Goal: Information Seeking & Learning: Learn about a topic

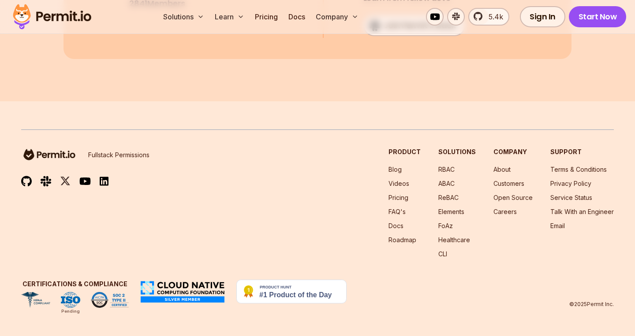
scroll to position [12964, 0]
click at [55, 16] on img at bounding box center [52, 17] width 86 height 30
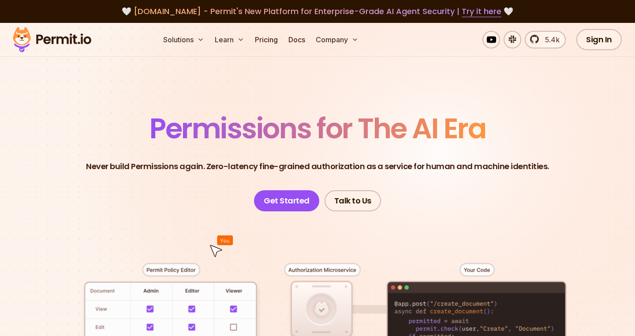
click at [113, 171] on p "Never build Permissions again. Zero-latency fine-grained authorization as a ser…" at bounding box center [317, 166] width 463 height 12
click at [165, 135] on span "Permissions for The AI Era" at bounding box center [317, 128] width 336 height 39
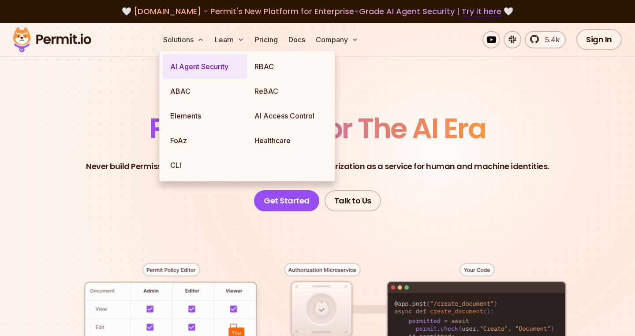
click at [186, 69] on link "AI Agent Security" at bounding box center [205, 66] width 84 height 25
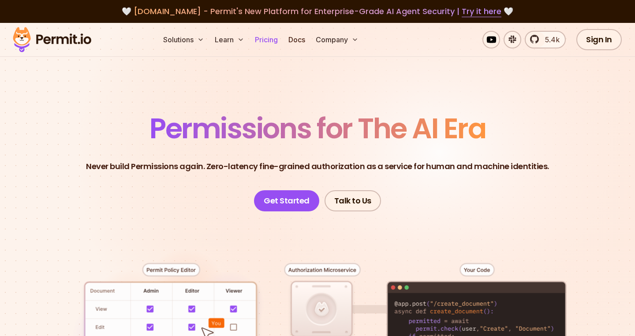
click at [268, 40] on link "Pricing" at bounding box center [266, 40] width 30 height 18
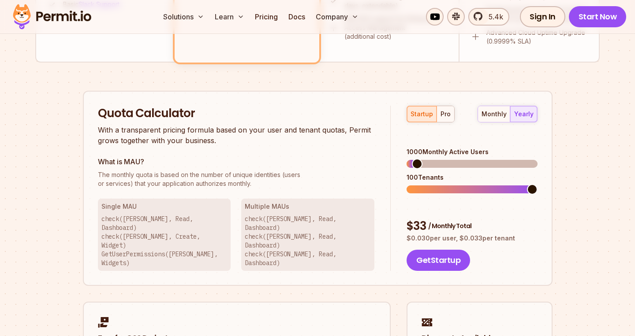
scroll to position [506, 0]
click at [415, 159] on span at bounding box center [419, 164] width 11 height 11
click at [372, 152] on div "Quota Calculator With a transparent pricing formula based on your user and tena…" at bounding box center [244, 189] width 293 height 166
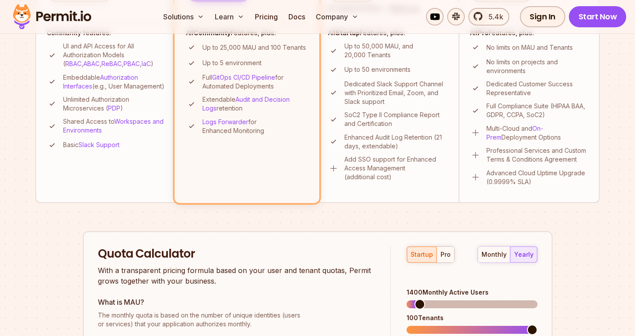
scroll to position [411, 0]
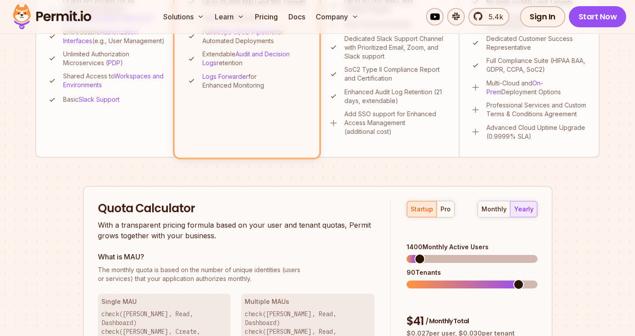
click at [556, 270] on div "Permit Pricing From Free to Predictable Scaling From a startup with 100 users t…" at bounding box center [317, 113] width 564 height 834
click at [426, 254] on span at bounding box center [429, 259] width 11 height 11
click at [496, 205] on div "monthly" at bounding box center [493, 209] width 25 height 9
click at [447, 211] on div "pro" at bounding box center [445, 209] width 10 height 9
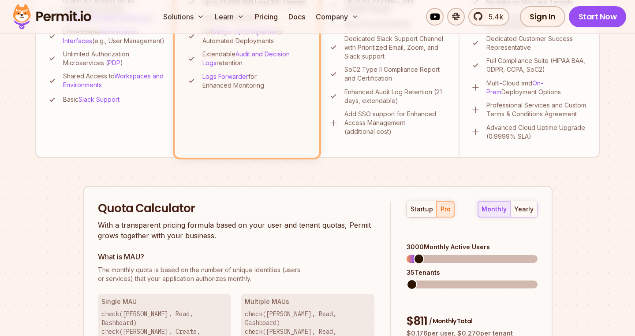
click at [391, 273] on div "startup pro monthly yearly 3000 Monthly Active Users 35 Tenants $ 811 / Monthly…" at bounding box center [464, 284] width 146 height 166
click at [367, 264] on div "What is MAU? The monthly quota is based on the number of unique identities (use…" at bounding box center [236, 268] width 277 height 32
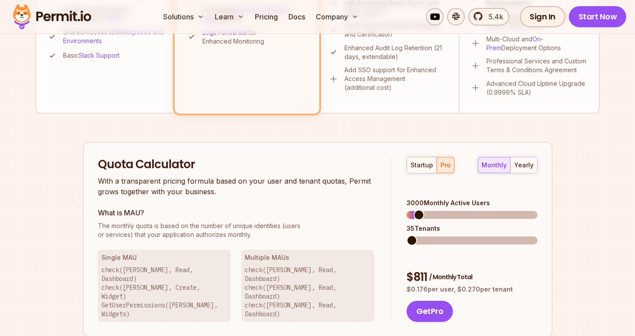
scroll to position [514, 0]
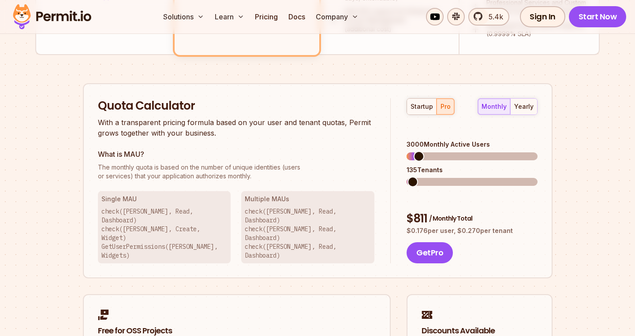
click at [407, 177] on span at bounding box center [412, 182] width 11 height 11
click at [413, 177] on span at bounding box center [417, 182] width 11 height 11
click at [413, 177] on span at bounding box center [418, 182] width 11 height 11
click at [421, 151] on span at bounding box center [425, 156] width 11 height 11
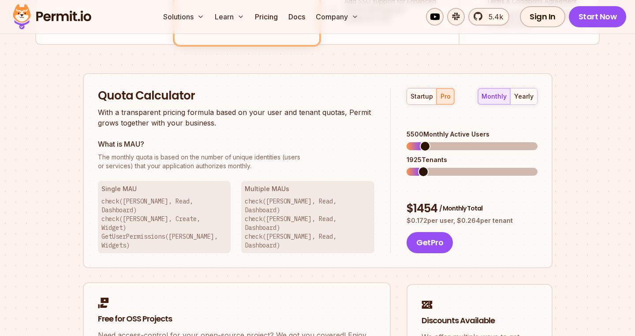
scroll to position [505, 0]
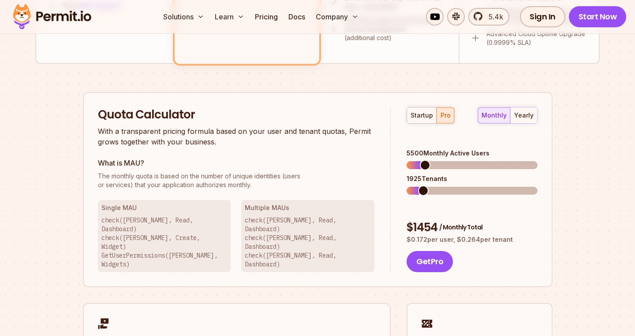
click at [530, 116] on div "yearly" at bounding box center [523, 115] width 19 height 9
click at [498, 118] on div "monthly" at bounding box center [493, 115] width 25 height 9
click at [404, 151] on div "startup pro monthly yearly 100 Monthly Active Users 35 Tenants $ 30 / Monthly T…" at bounding box center [464, 190] width 146 height 166
click at [411, 186] on span at bounding box center [416, 191] width 11 height 11
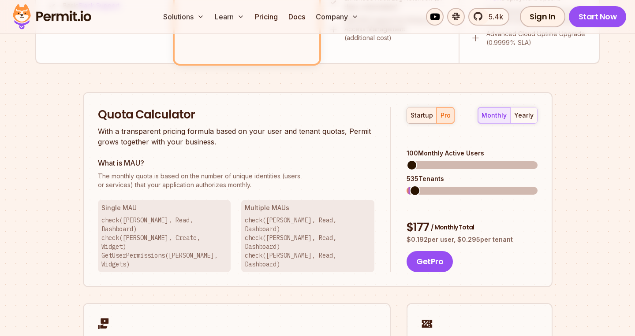
click at [419, 115] on div "startup" at bounding box center [421, 115] width 22 height 9
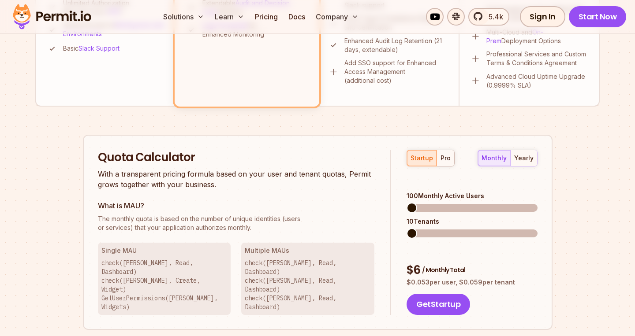
scroll to position [469, 0]
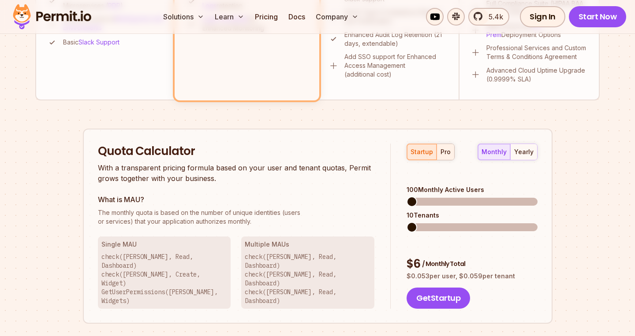
click at [447, 149] on div "pro" at bounding box center [445, 152] width 10 height 9
click at [427, 152] on div "startup" at bounding box center [421, 152] width 22 height 9
click at [401, 214] on div "startup pro monthly yearly 100 Monthly Active Users 10 Tenants $ 6 / Monthly To…" at bounding box center [464, 227] width 146 height 166
click at [391, 191] on div "startup pro monthly yearly 100 Monthly Active Users 10 Tenants $ 6 / Monthly To…" at bounding box center [464, 227] width 146 height 166
click at [390, 179] on div "Quota Calculator With a transparent pricing formula based on your user and tena…" at bounding box center [244, 227] width 293 height 166
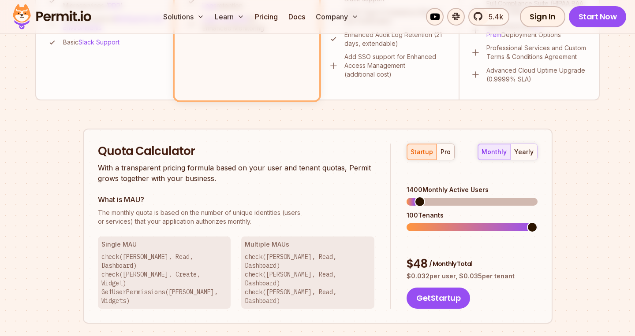
click at [415, 197] on span at bounding box center [419, 202] width 11 height 11
click at [420, 221] on div "startup pro monthly yearly 1400 Monthly Active Users 20 Tenants $ 48 / Monthly …" at bounding box center [464, 227] width 146 height 166
click at [431, 224] on span at bounding box center [471, 228] width 130 height 8
click at [419, 197] on span at bounding box center [423, 202] width 11 height 11
click at [626, 206] on section "Permit Pricing From Free to Predictable Scaling From a startup with 100 users t…" at bounding box center [317, 31] width 635 height 954
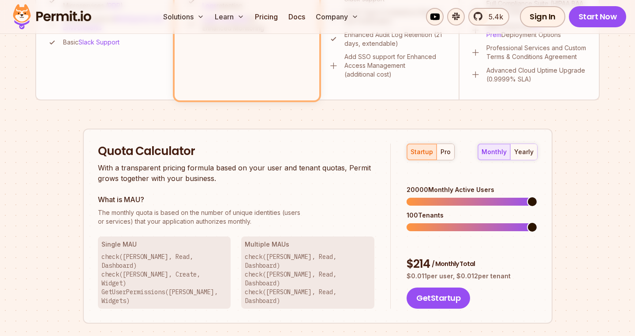
click at [546, 190] on div "Quota Calculator With a transparent pricing formula based on your user and tena…" at bounding box center [317, 227] width 469 height 196
click at [391, 221] on div "startup pro monthly yearly 20000 Monthly Active Users 10 Tenants $ 214 / Monthl…" at bounding box center [464, 227] width 146 height 166
click at [569, 215] on div "Permit Pricing From Free to Predictable Scaling From a startup with 100 users t…" at bounding box center [317, 56] width 564 height 834
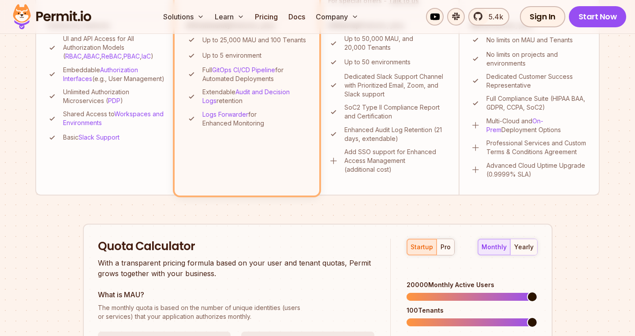
scroll to position [375, 0]
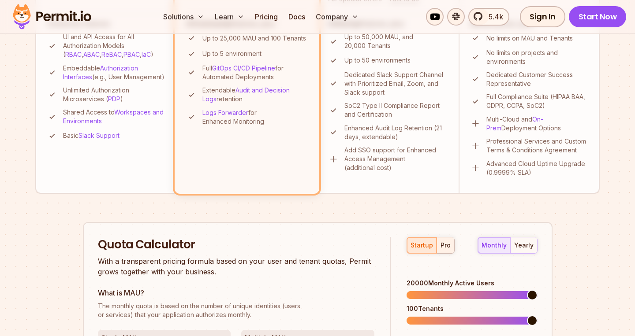
click at [444, 246] on div "pro" at bounding box center [445, 245] width 10 height 9
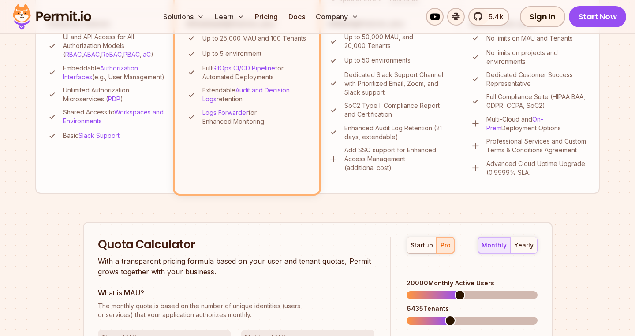
click at [445, 316] on span at bounding box center [450, 321] width 11 height 11
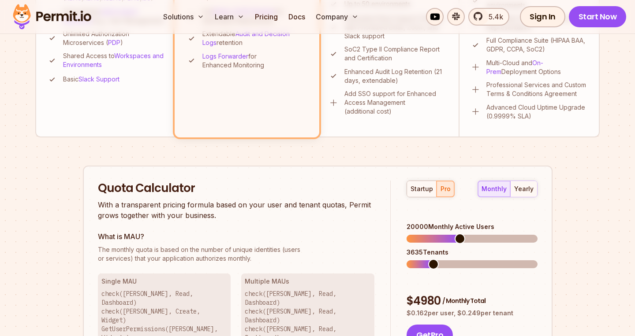
scroll to position [454, 0]
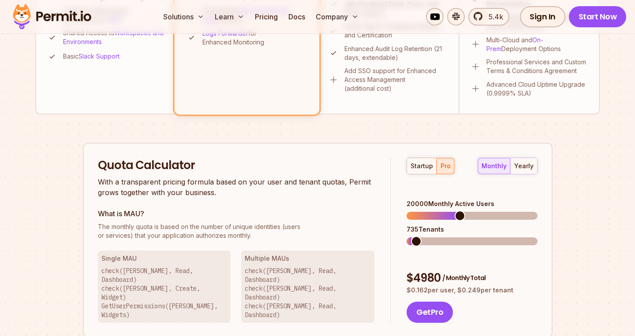
click at [402, 227] on div "startup pro monthly yearly 20000 Monthly Active Users 735 Tenants $ 4980 / Mont…" at bounding box center [464, 241] width 146 height 166
click at [495, 165] on div "monthly yearly" at bounding box center [507, 166] width 60 height 17
click at [386, 202] on div "Quota Calculator With a transparent pricing formula based on your user and tena…" at bounding box center [317, 241] width 469 height 196
click at [419, 167] on div "startup" at bounding box center [421, 166] width 22 height 9
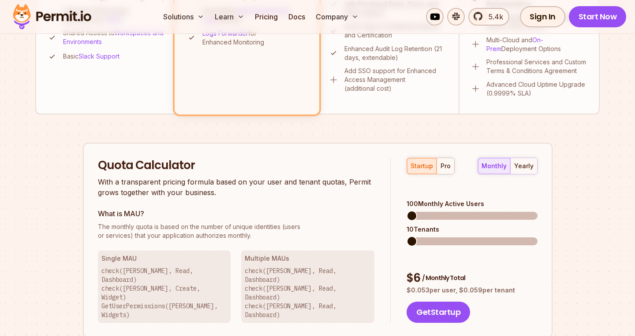
click at [496, 171] on div "monthly yearly" at bounding box center [507, 166] width 60 height 17
click at [521, 169] on div "yearly" at bounding box center [523, 166] width 19 height 9
click at [496, 169] on div "monthly" at bounding box center [493, 166] width 25 height 9
click at [430, 238] on span at bounding box center [471, 242] width 130 height 8
click at [428, 238] on span at bounding box center [471, 242] width 130 height 8
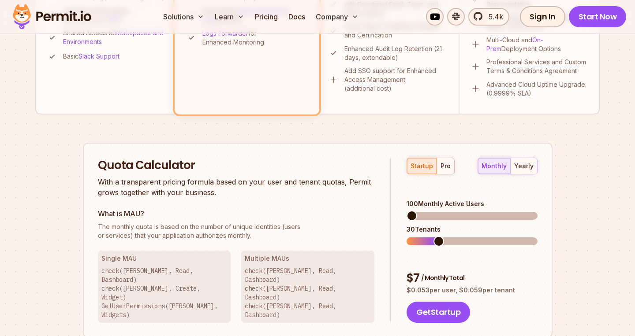
click at [428, 238] on span at bounding box center [420, 242] width 29 height 8
click at [403, 226] on div "startup pro monthly yearly 100 Monthly Active Users 30 Tenants $ 7 / Monthly To…" at bounding box center [464, 241] width 146 height 166
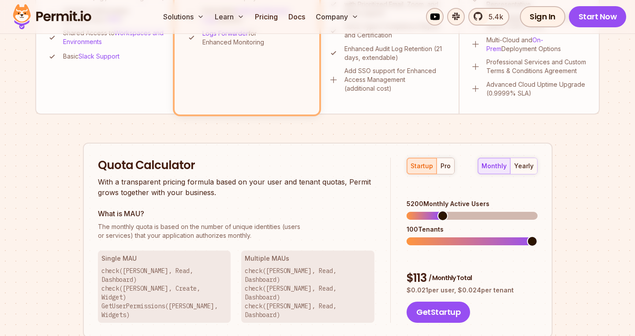
click at [443, 211] on span at bounding box center [442, 216] width 11 height 11
click at [525, 240] on div "startup pro monthly yearly 5600 Monthly Active Users 90 Tenants $ 115 / Monthly…" at bounding box center [464, 241] width 146 height 166
click at [565, 218] on div "Permit Pricing From Free to Predictable Scaling From a startup with 100 users t…" at bounding box center [317, 70] width 564 height 834
click at [441, 164] on div "pro" at bounding box center [445, 166] width 10 height 9
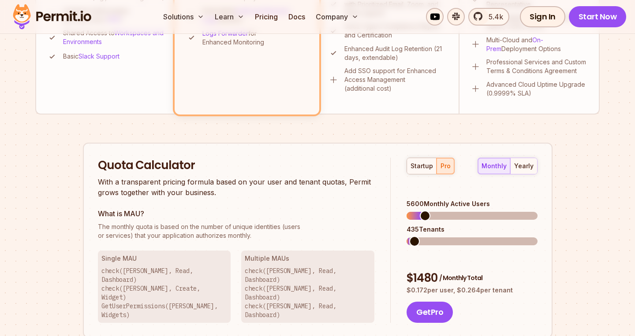
click at [409, 236] on span at bounding box center [414, 241] width 11 height 11
click at [422, 211] on span at bounding box center [426, 216] width 11 height 11
click at [371, 186] on p "With a transparent pricing formula based on your user and tenant quotas, Permit…" at bounding box center [236, 187] width 277 height 21
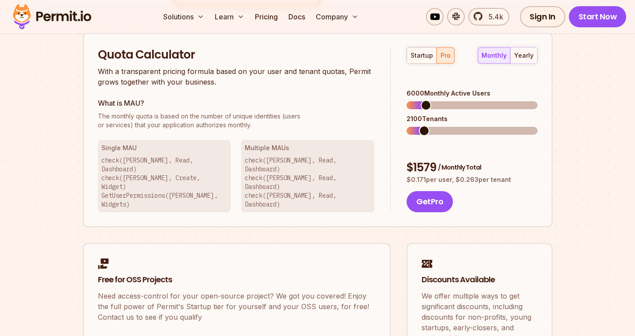
scroll to position [572, 0]
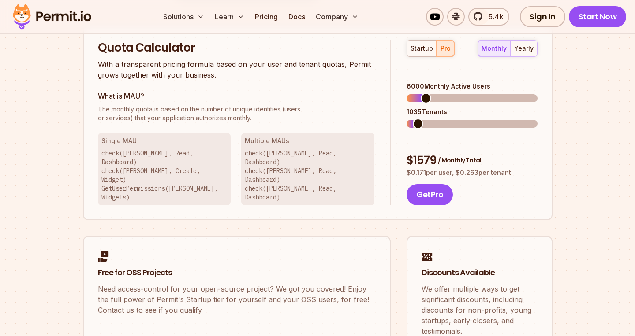
click at [413, 119] on span at bounding box center [418, 124] width 11 height 11
click at [415, 119] on span at bounding box center [419, 124] width 11 height 11
click at [423, 93] on span at bounding box center [427, 98] width 11 height 11
click at [412, 119] on span at bounding box center [417, 124] width 11 height 11
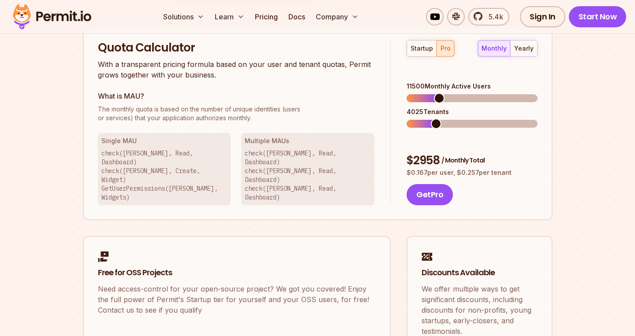
click at [436, 93] on span at bounding box center [439, 98] width 11 height 11
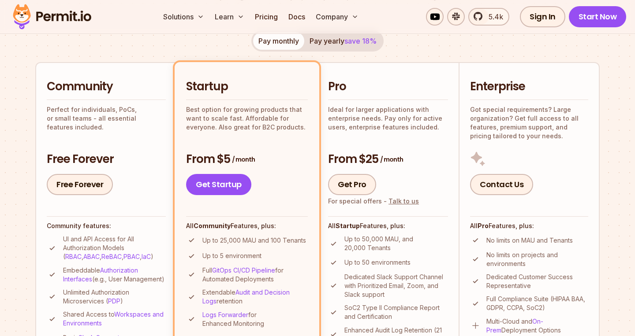
scroll to position [202, 0]
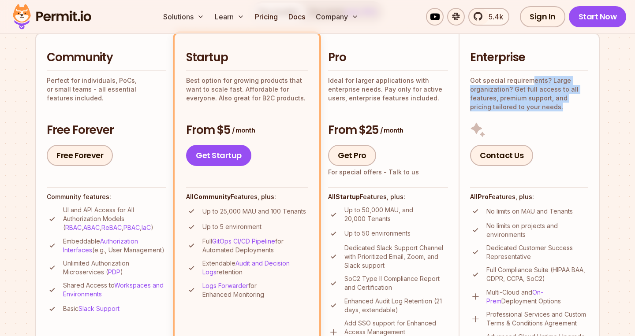
drag, startPoint x: 531, startPoint y: 81, endPoint x: 550, endPoint y: 110, distance: 34.5
click at [550, 110] on p "Got special requirements? Large organization? Get full access to all features, …" at bounding box center [529, 93] width 118 height 35
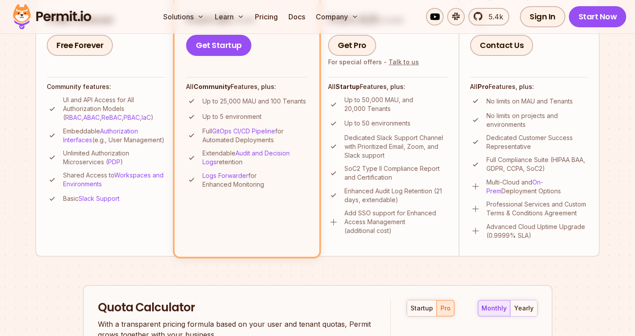
scroll to position [309, 0]
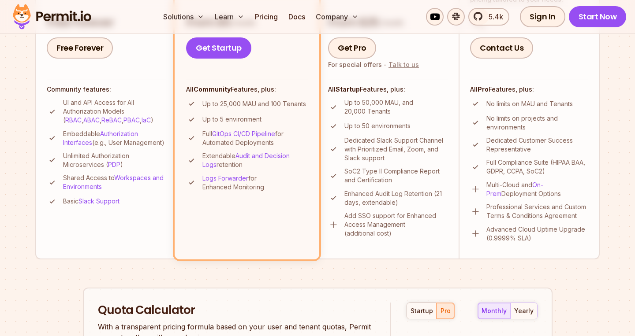
click at [402, 64] on link "Talk to us" at bounding box center [403, 64] width 30 height 7
click at [361, 101] on p "Up to 50,000 MAU, and 20,000 Tenants" at bounding box center [396, 107] width 104 height 18
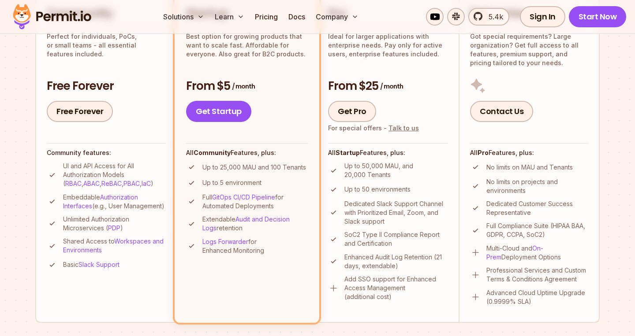
scroll to position [212, 0]
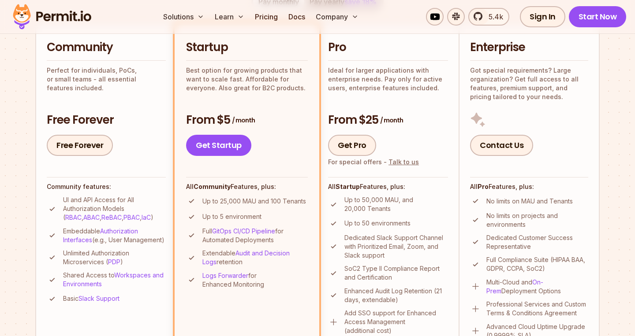
click at [224, 74] on p "Best option for growing products that want to scale fast. Affordable for everyo…" at bounding box center [247, 79] width 122 height 26
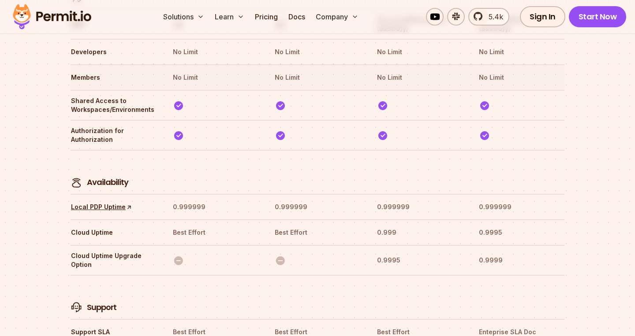
scroll to position [2663, 0]
click at [102, 202] on link "Local PDP Uptime ↑" at bounding box center [101, 206] width 61 height 9
click at [72, 177] on img at bounding box center [76, 182] width 11 height 11
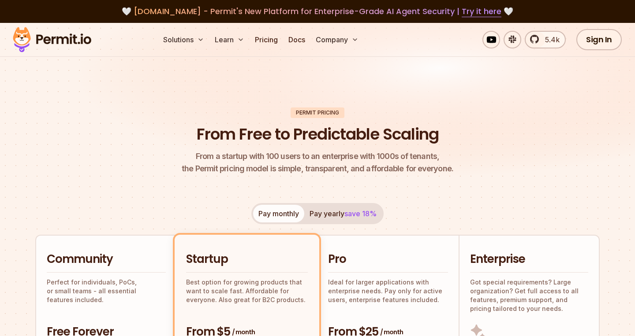
scroll to position [0, 0]
click at [60, 143] on header "Permit Pricing From Free to Predictable Scaling From a startup with 100 users t…" at bounding box center [317, 142] width 564 height 68
click at [60, 138] on header "Permit Pricing From Free to Predictable Scaling From a startup with 100 users t…" at bounding box center [317, 142] width 564 height 68
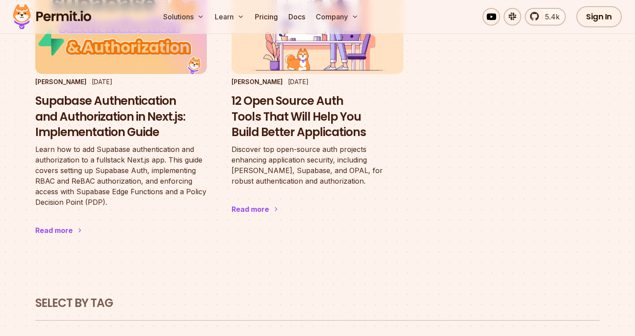
scroll to position [158, 0]
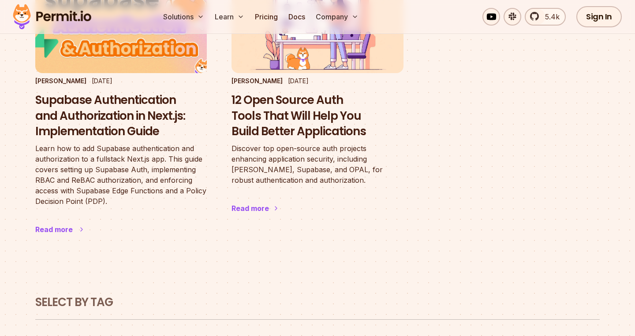
click at [133, 121] on h3 "Supabase Authentication and Authorization in Next.js: Implementation Guide" at bounding box center [120, 116] width 171 height 47
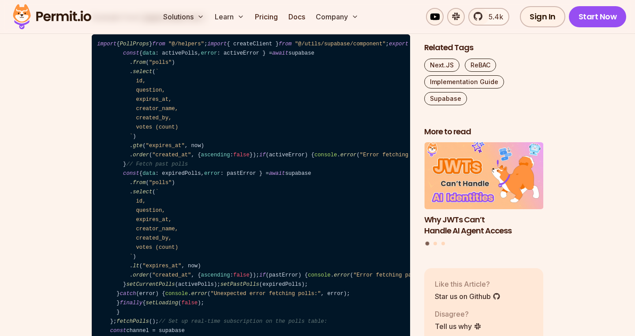
scroll to position [5213, 0]
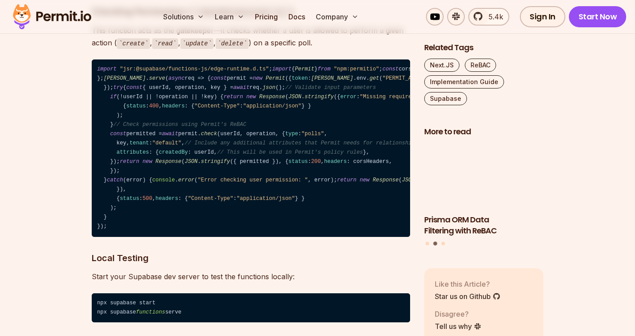
scroll to position [10505, 0]
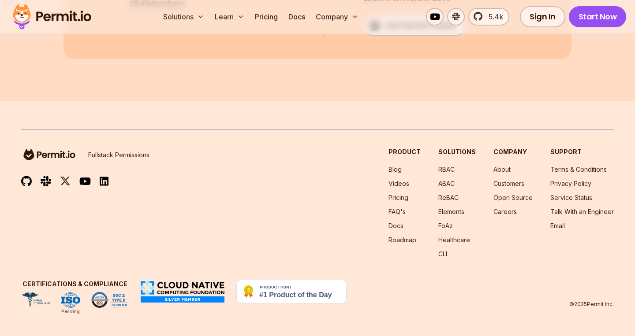
scroll to position [13585, 0]
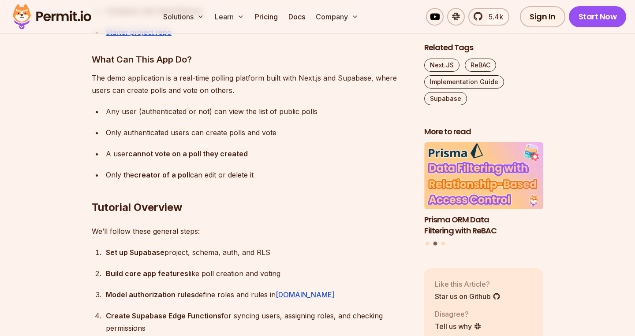
scroll to position [1537, 0]
